Goal: Browse casually

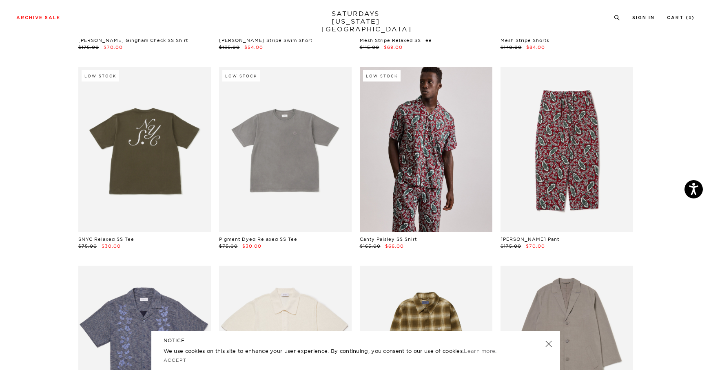
scroll to position [2535, 0]
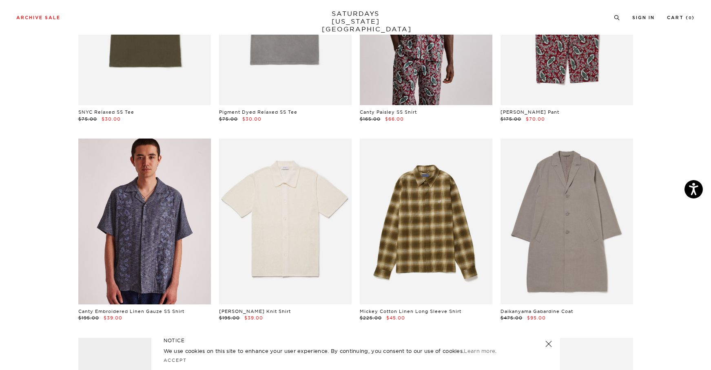
click at [149, 258] on link at bounding box center [144, 222] width 133 height 166
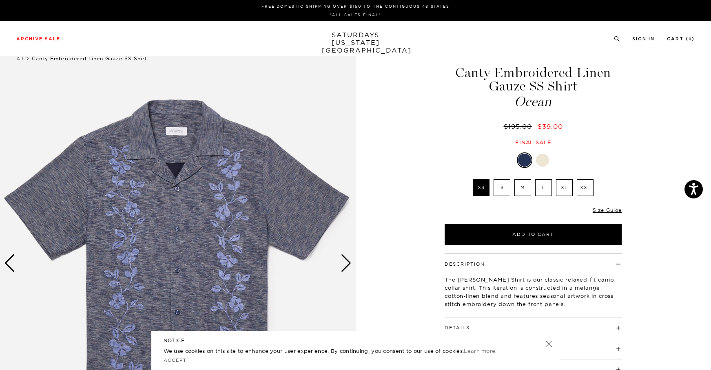
click at [346, 271] on div "Next slide" at bounding box center [346, 264] width 11 height 18
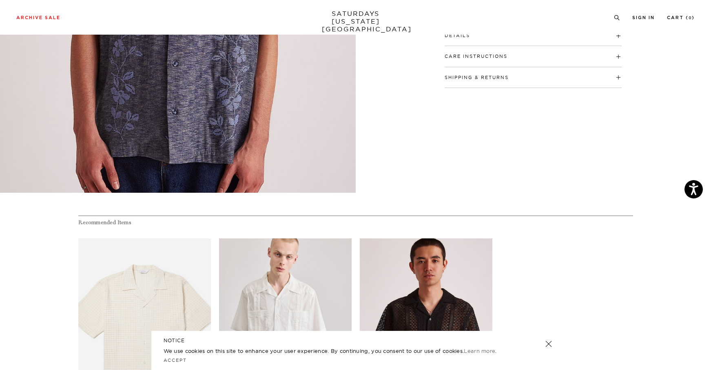
scroll to position [16, 0]
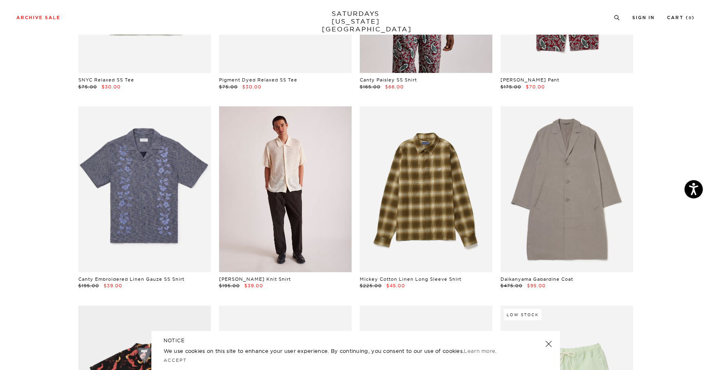
scroll to position [2666, 0]
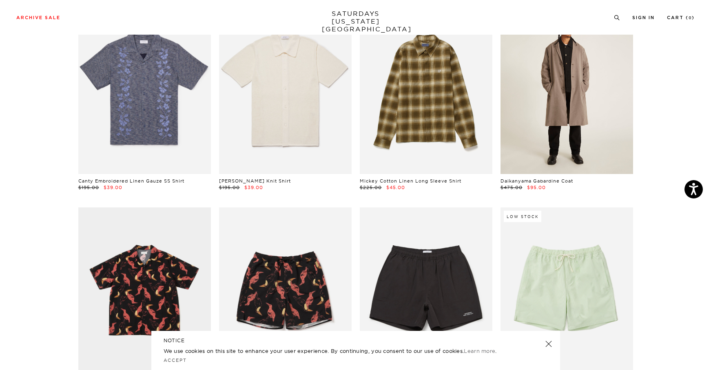
click at [578, 125] on link at bounding box center [567, 91] width 133 height 166
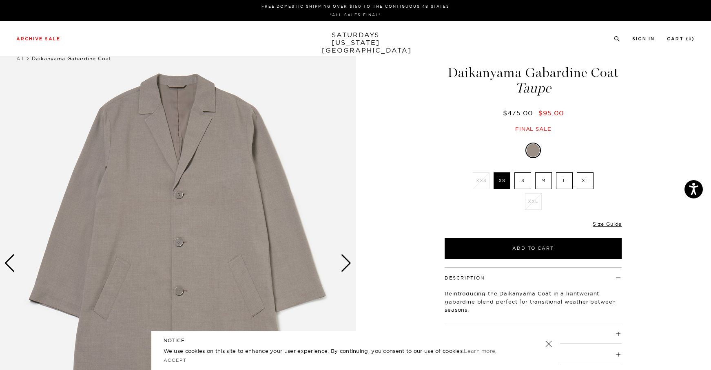
click at [347, 267] on div "Next slide" at bounding box center [346, 264] width 11 height 18
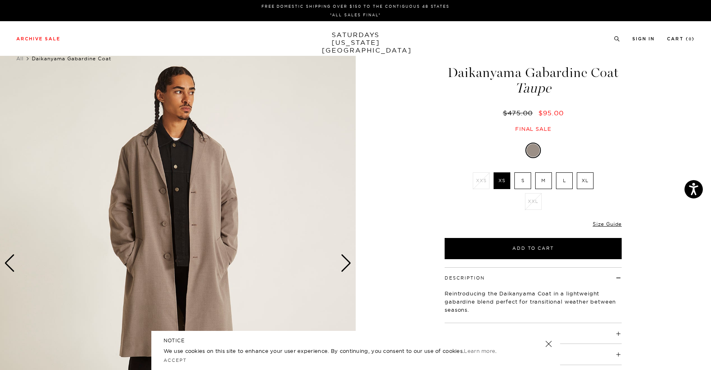
click at [347, 267] on div "Next slide" at bounding box center [346, 264] width 11 height 18
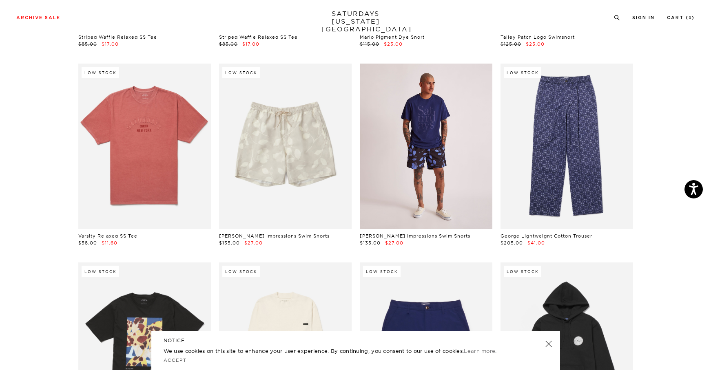
scroll to position [3194, 0]
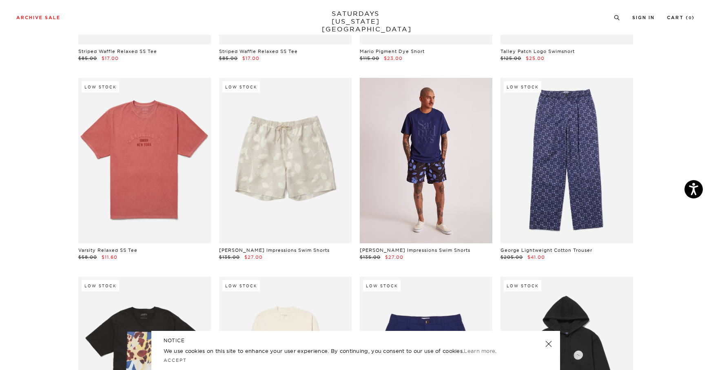
click at [408, 151] on link at bounding box center [426, 161] width 133 height 166
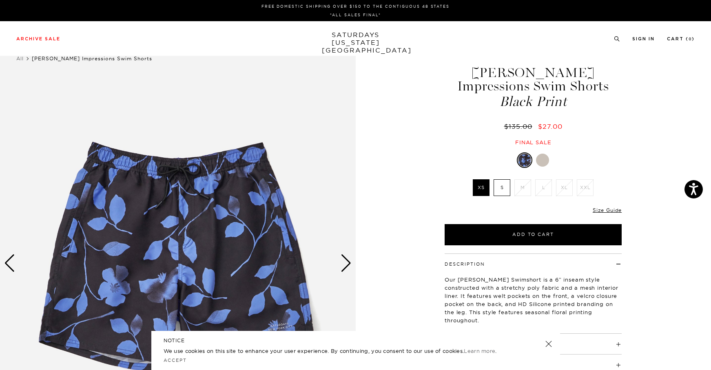
click at [346, 267] on div "Next slide" at bounding box center [346, 264] width 11 height 18
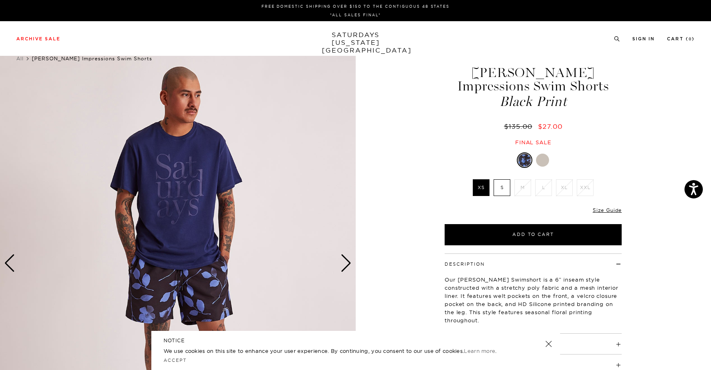
click at [346, 267] on div "Next slide" at bounding box center [346, 264] width 11 height 18
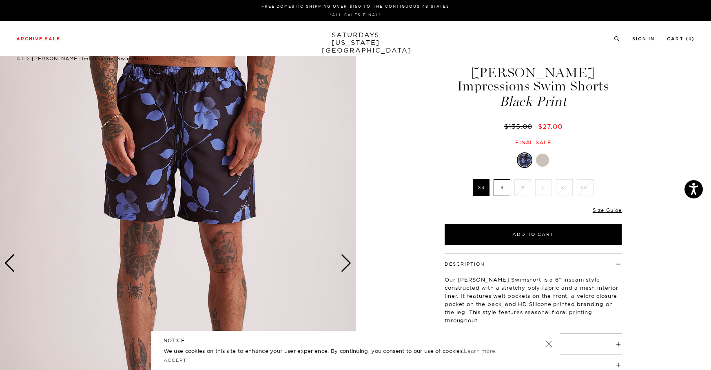
click at [346, 267] on div "Next slide" at bounding box center [346, 264] width 11 height 18
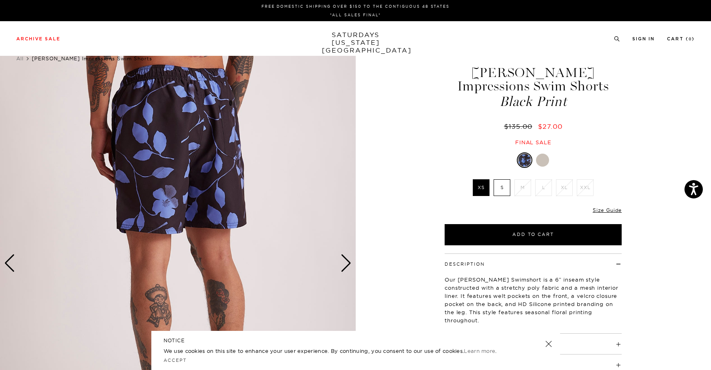
click at [346, 267] on div "Next slide" at bounding box center [346, 264] width 11 height 18
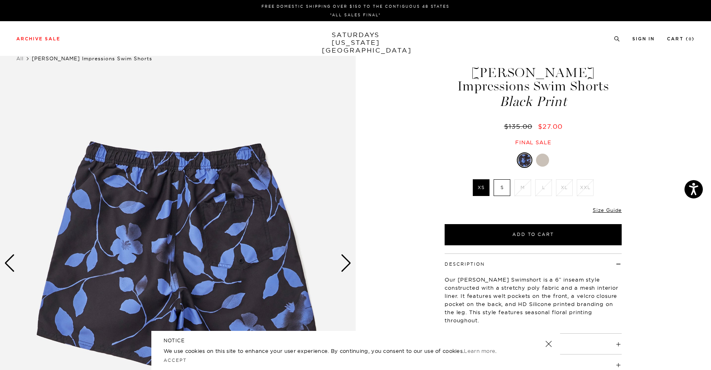
click at [13, 266] on div "Previous slide" at bounding box center [9, 264] width 11 height 18
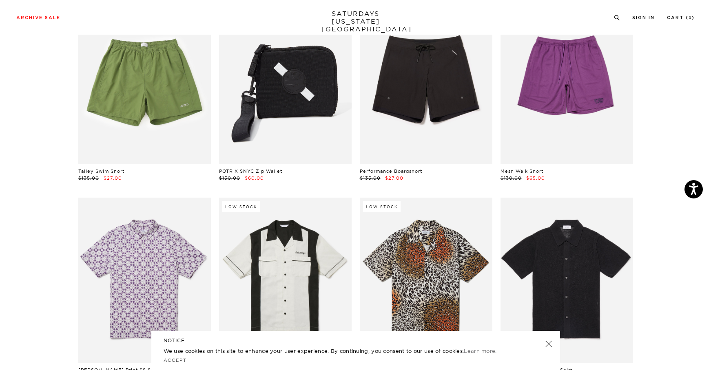
scroll to position [4758, 0]
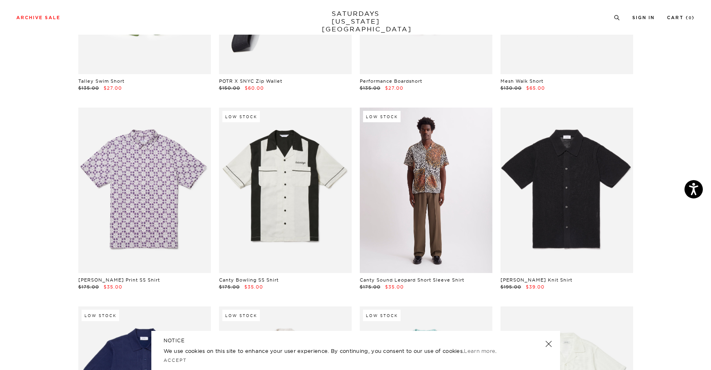
click at [417, 217] on link at bounding box center [426, 191] width 133 height 166
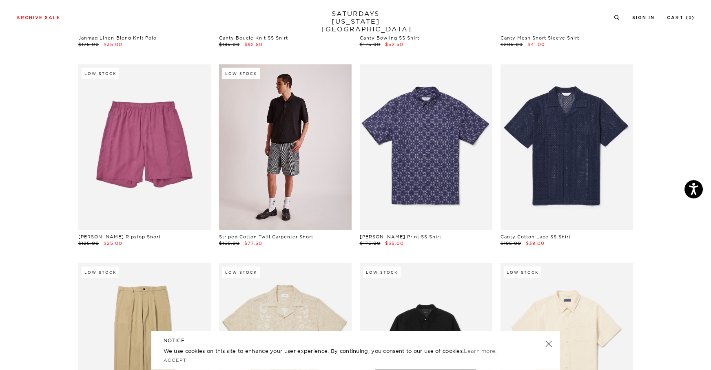
scroll to position [5233, 0]
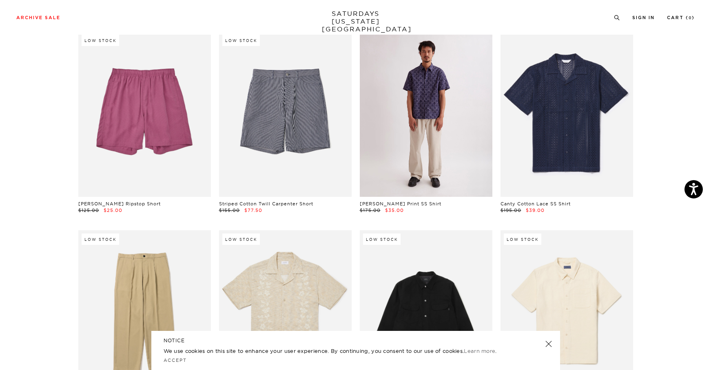
click at [422, 118] on link at bounding box center [426, 114] width 133 height 166
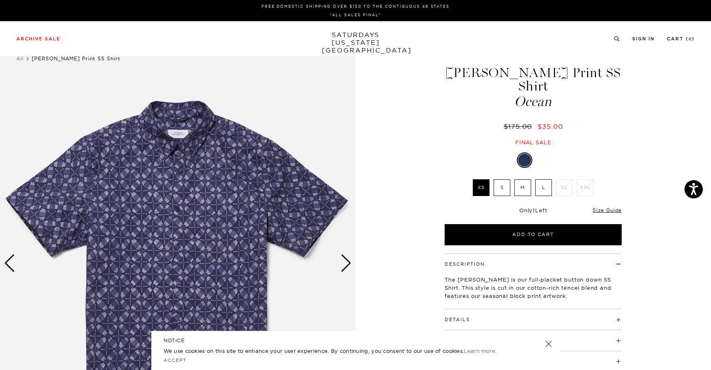
click at [344, 264] on div "Next slide" at bounding box center [346, 264] width 11 height 18
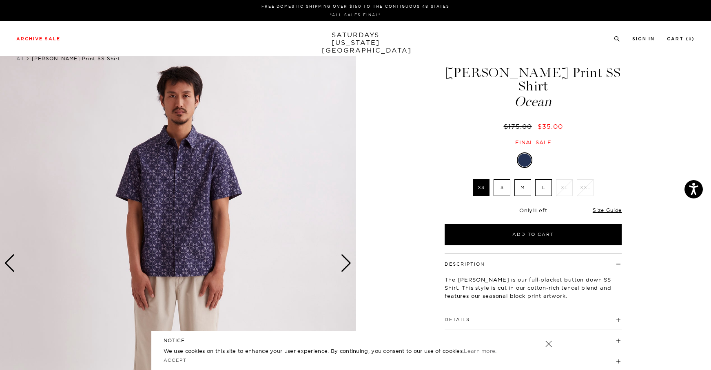
click at [344, 264] on div "Next slide" at bounding box center [346, 264] width 11 height 18
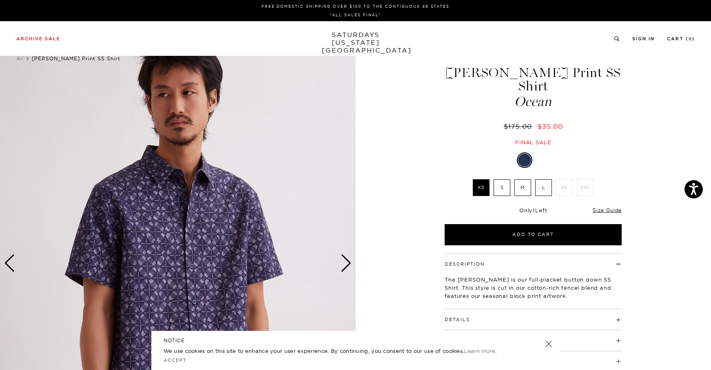
click at [344, 264] on div "Next slide" at bounding box center [346, 264] width 11 height 18
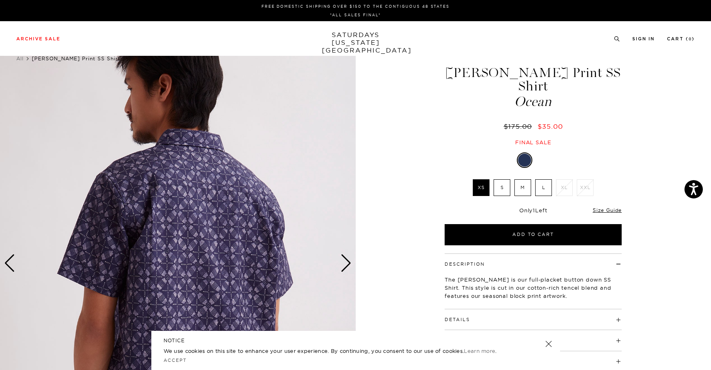
click at [344, 264] on div "Next slide" at bounding box center [346, 264] width 11 height 18
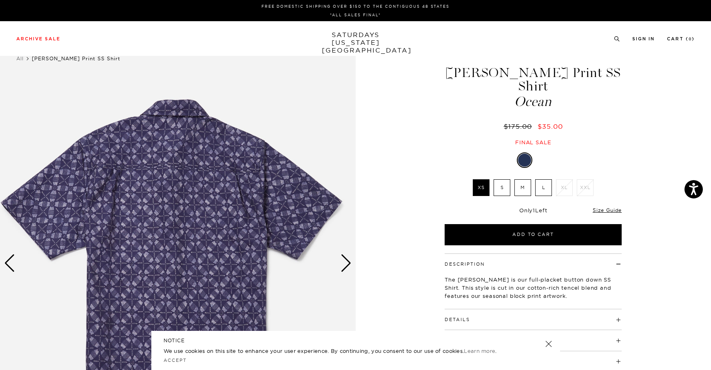
click at [519, 180] on label "M" at bounding box center [523, 188] width 17 height 17
click at [0, 0] on input "M" at bounding box center [0, 0] width 0 height 0
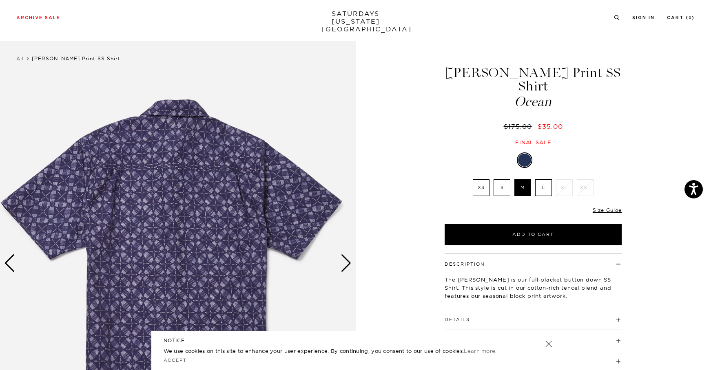
scroll to position [152, 0]
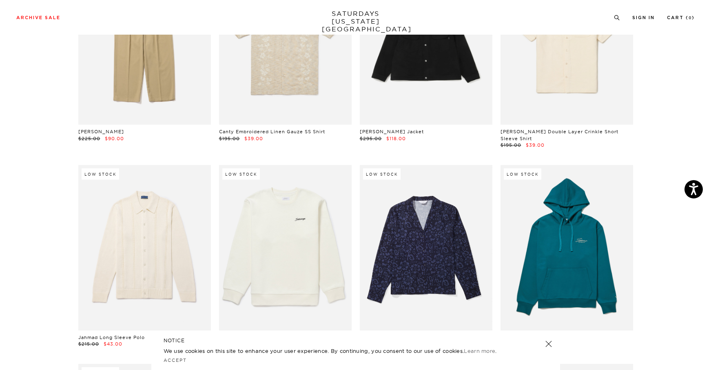
scroll to position [5564, 0]
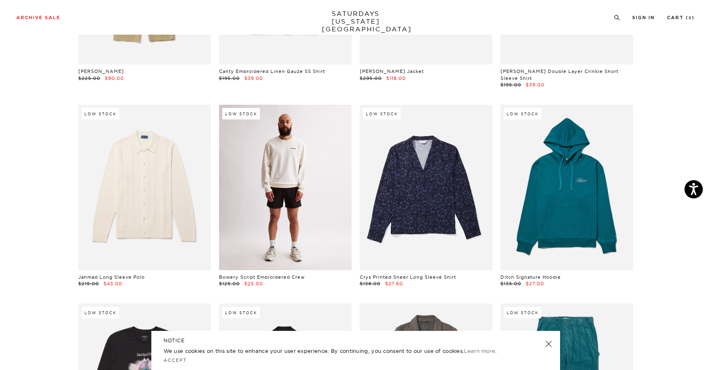
click at [266, 203] on link at bounding box center [285, 188] width 133 height 166
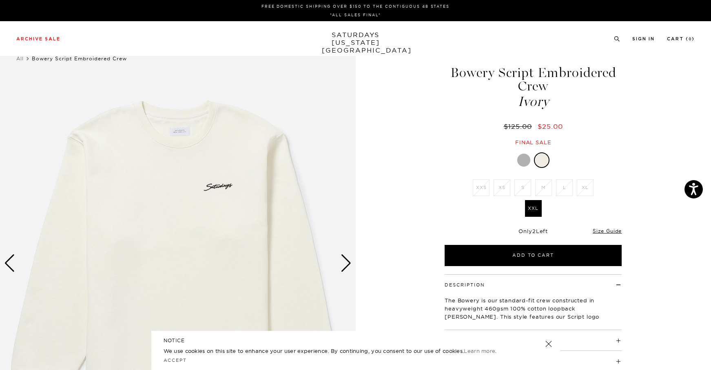
click at [517, 159] on div at bounding box center [523, 160] width 13 height 13
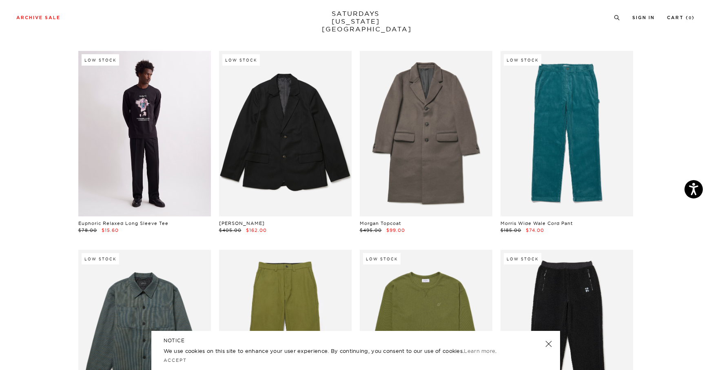
scroll to position [5916, 0]
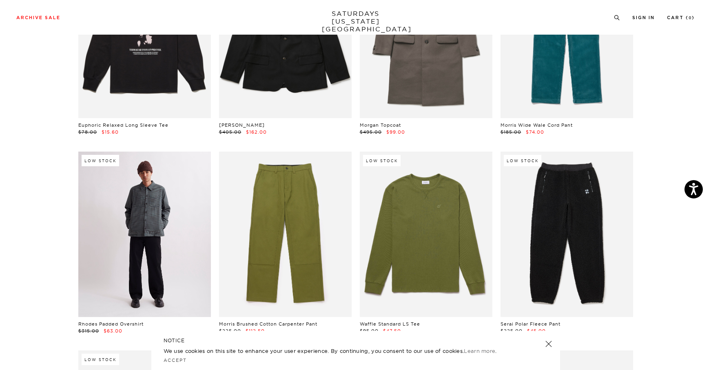
click at [125, 227] on link at bounding box center [144, 235] width 133 height 166
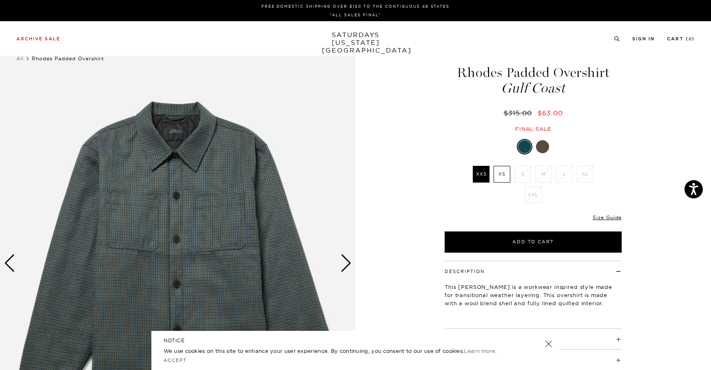
click at [544, 150] on div at bounding box center [542, 146] width 13 height 13
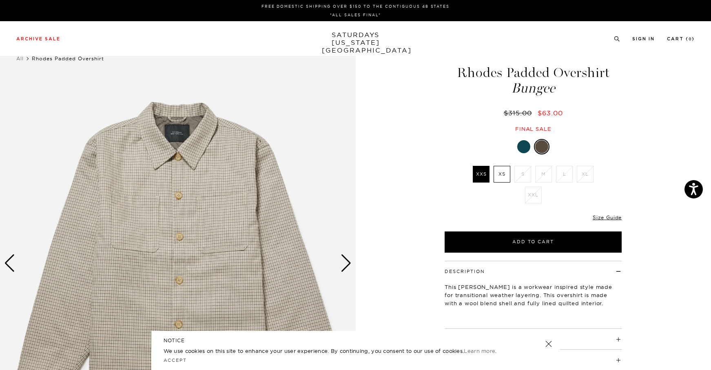
click at [520, 151] on div at bounding box center [523, 146] width 13 height 13
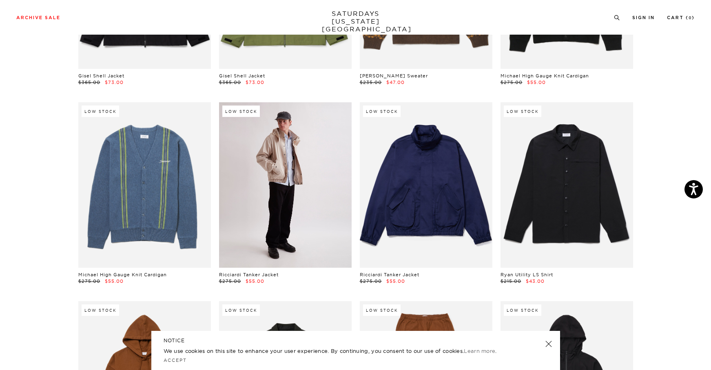
scroll to position [7162, 0]
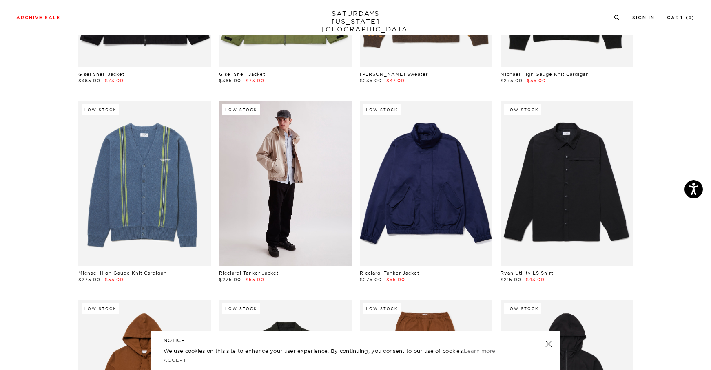
click at [276, 171] on link at bounding box center [285, 184] width 133 height 166
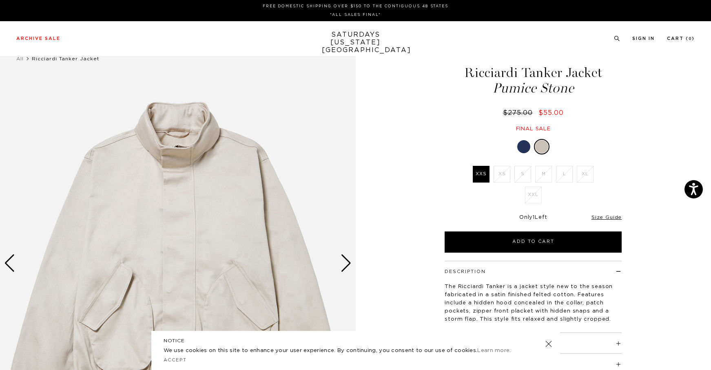
click at [519, 146] on div at bounding box center [523, 146] width 13 height 13
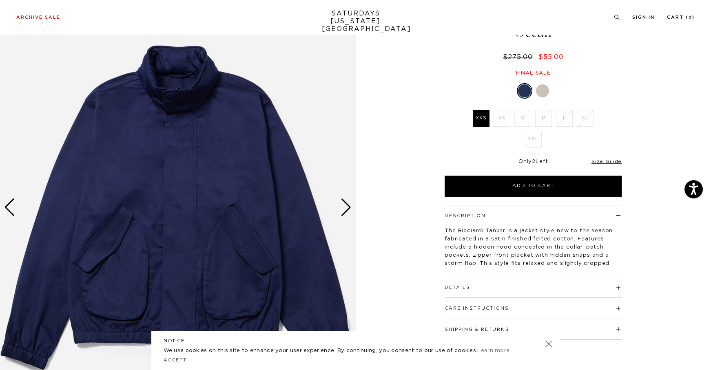
scroll to position [89, 0]
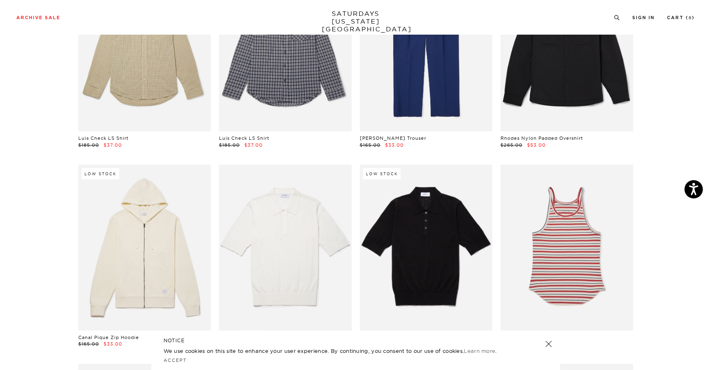
scroll to position [7699, 0]
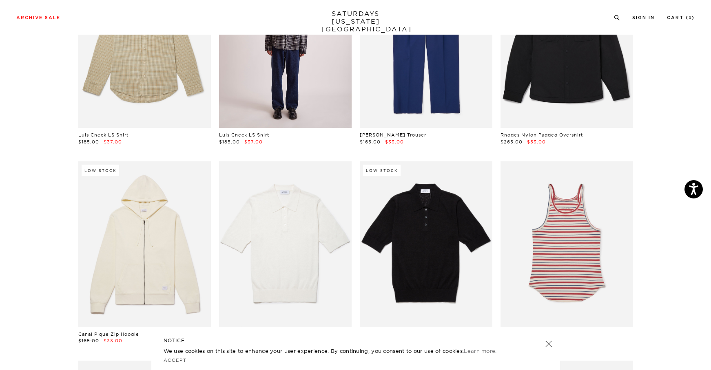
click at [270, 77] on link at bounding box center [285, 45] width 133 height 166
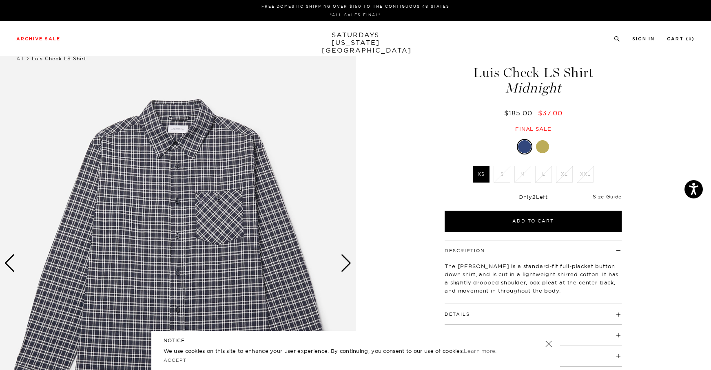
click at [541, 146] on div at bounding box center [542, 146] width 13 height 13
